Goal: Task Accomplishment & Management: Complete application form

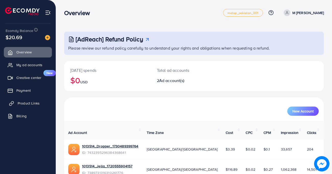
click at [33, 100] on link "Product Links" at bounding box center [28, 103] width 48 height 10
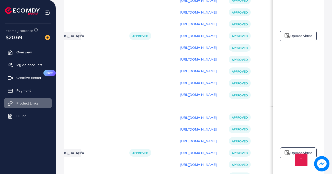
scroll to position [0, 171]
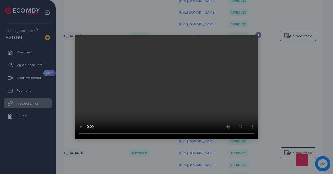
click at [259, 34] on icon at bounding box center [258, 35] width 4 height 4
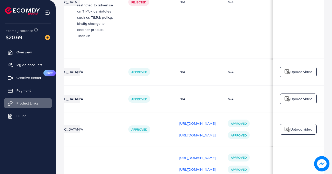
scroll to position [0, 0]
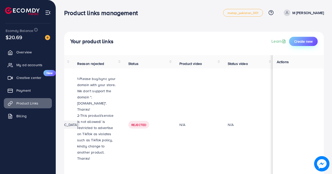
click at [302, 41] on span "Create new" at bounding box center [303, 41] width 18 height 5
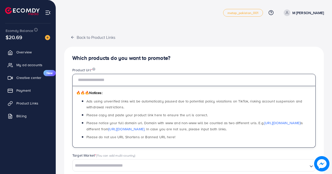
click at [157, 77] on input "text" at bounding box center [193, 80] width 243 height 12
paste input "**********"
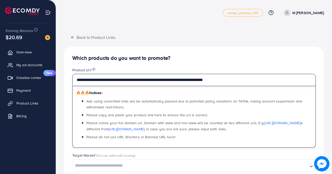
type input "**********"
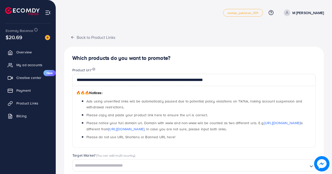
click at [188, 67] on div "Product Url *" at bounding box center [193, 70] width 243 height 6
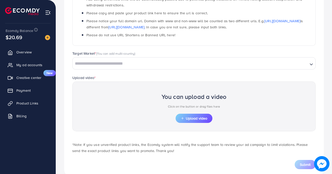
scroll to position [102, 0]
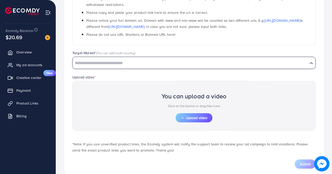
click at [158, 63] on input "Search for option" at bounding box center [190, 63] width 234 height 8
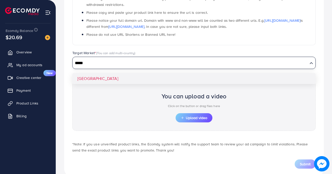
type input "*****"
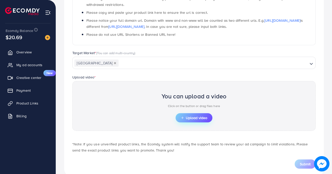
click at [195, 114] on button "Upload video" at bounding box center [193, 117] width 37 height 9
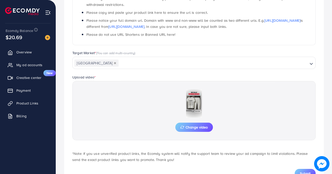
scroll to position [123, 0]
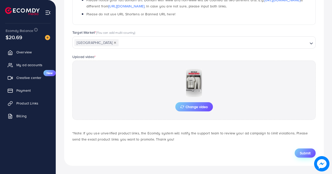
click at [303, 150] on span "Submit" at bounding box center [304, 152] width 11 height 5
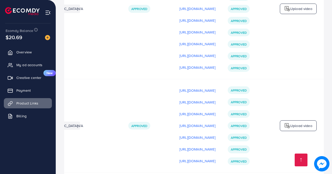
scroll to position [0, 171]
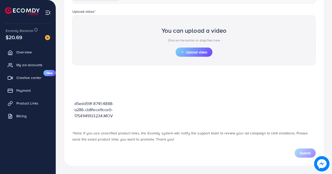
scroll to position [168, 0]
click at [197, 56] on button "Upload video" at bounding box center [193, 51] width 37 height 9
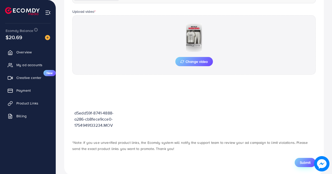
click at [303, 160] on span "Submit" at bounding box center [304, 162] width 11 height 5
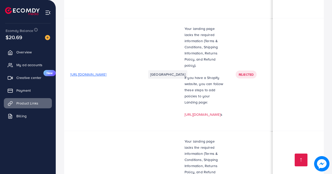
scroll to position [1977, 0]
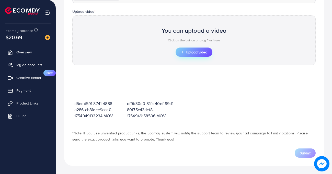
click at [194, 51] on span "Upload video" at bounding box center [193, 52] width 27 height 4
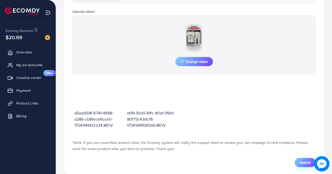
click at [309, 162] on span "Submit" at bounding box center [304, 162] width 11 height 5
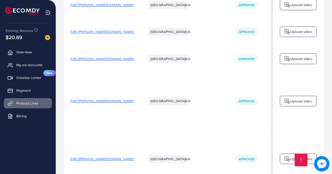
scroll to position [1989, 0]
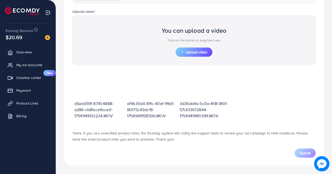
scroll to position [168, 0]
click at [201, 51] on span "Upload video" at bounding box center [193, 52] width 27 height 4
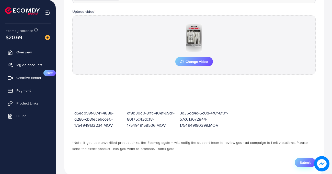
click at [303, 163] on span "Submit" at bounding box center [304, 162] width 11 height 5
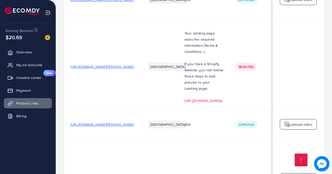
scroll to position [2001, 0]
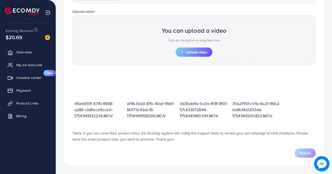
scroll to position [168, 0]
click at [192, 46] on div "You can upload a video Click on the button or drag files here" at bounding box center [193, 36] width 65 height 24
click at [198, 51] on span "Upload video" at bounding box center [193, 52] width 27 height 4
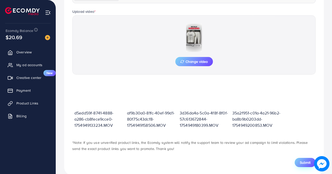
click at [304, 159] on button "Submit" at bounding box center [304, 162] width 21 height 9
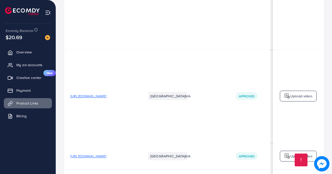
scroll to position [0, 0]
click at [8, 140] on ul "Overview My ad accounts Creative center New Payment Product Links Billing" at bounding box center [28, 96] width 56 height 103
click at [32, 65] on span "My ad accounts" at bounding box center [31, 64] width 26 height 5
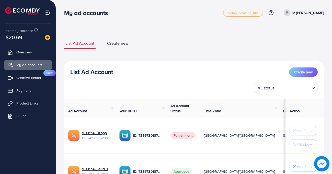
scroll to position [52, 0]
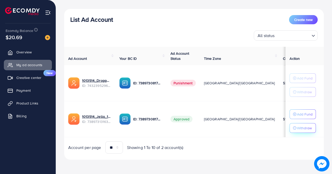
click at [303, 127] on p "Withdraw" at bounding box center [304, 128] width 15 height 6
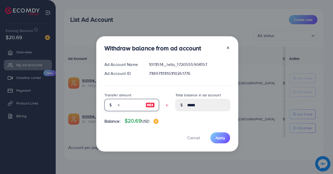
click at [120, 104] on input "text" at bounding box center [129, 105] width 26 height 12
type input "*"
type input "****"
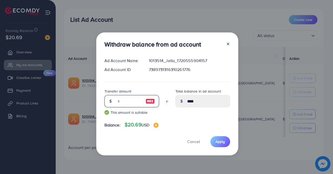
type input "*****"
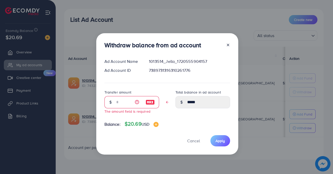
click at [227, 45] on icon at bounding box center [228, 45] width 4 height 4
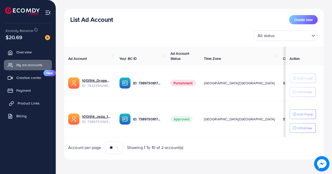
click at [31, 103] on span "Product Links" at bounding box center [29, 103] width 22 height 5
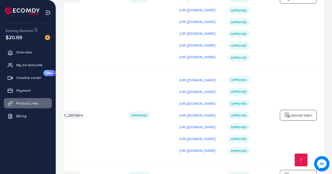
scroll to position [1979, 0]
